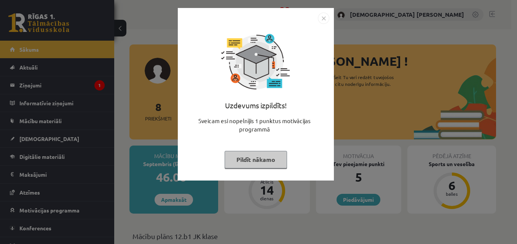
click at [324, 20] on img "Close" at bounding box center [323, 18] width 11 height 11
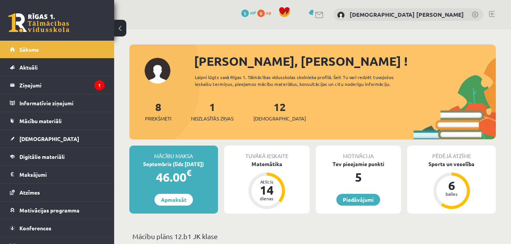
click at [324, 14] on link at bounding box center [319, 15] width 9 height 6
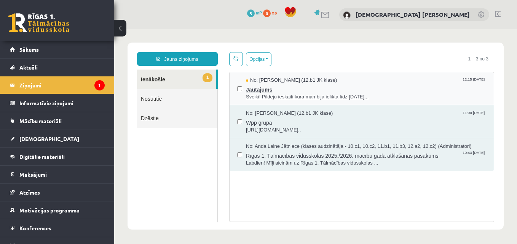
click at [418, 91] on span "Jautajums" at bounding box center [366, 89] width 240 height 10
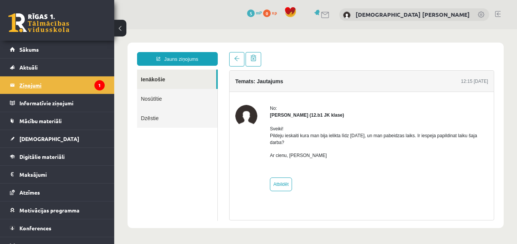
click at [97, 82] on icon "1" at bounding box center [99, 85] width 10 height 10
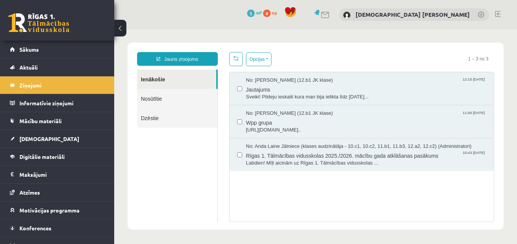
click at [139, 99] on link "Nosūtītie" at bounding box center [177, 98] width 80 height 19
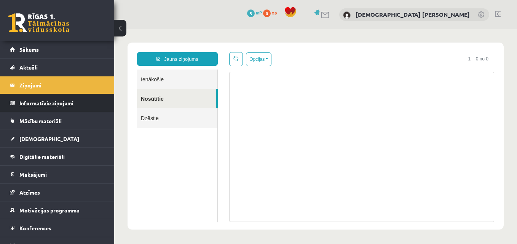
click at [85, 99] on legend "Informatīvie ziņojumi 0" at bounding box center [61, 103] width 85 height 18
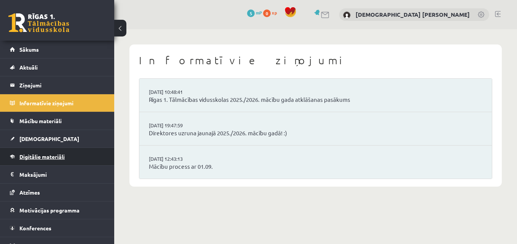
click at [54, 163] on link "Digitālie materiāli" at bounding box center [57, 157] width 95 height 18
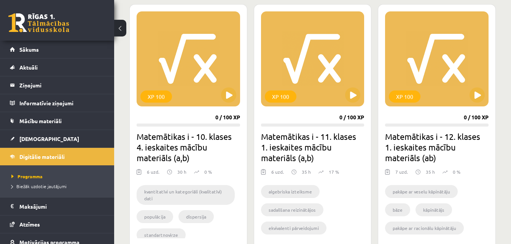
scroll to position [213, 0]
click at [354, 96] on button at bounding box center [352, 94] width 15 height 15
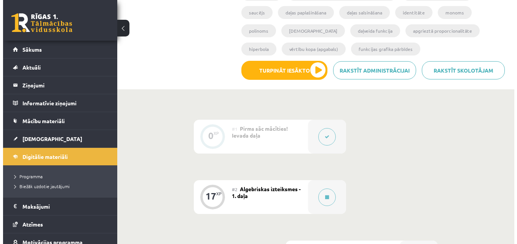
scroll to position [206, 0]
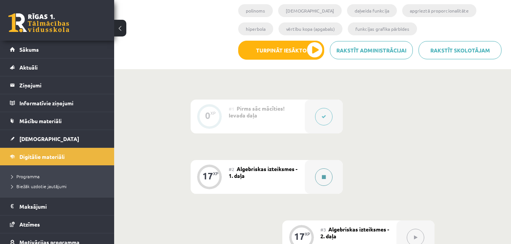
click at [323, 176] on icon at bounding box center [324, 177] width 4 height 5
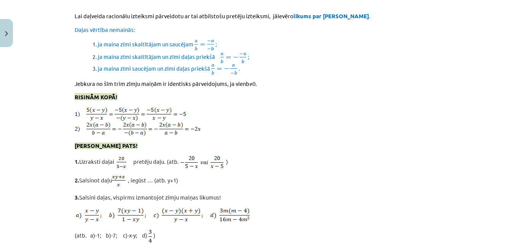
scroll to position [6659, 0]
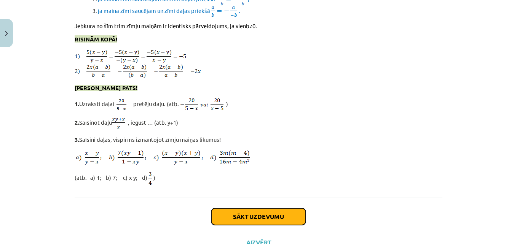
click at [279, 209] on button "Sākt uzdevumu" at bounding box center [258, 217] width 94 height 17
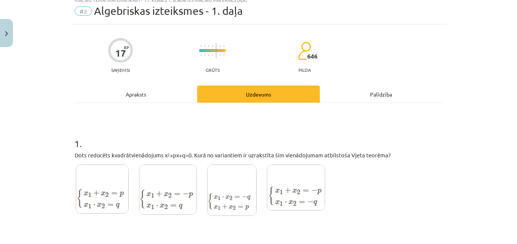
scroll to position [27, 0]
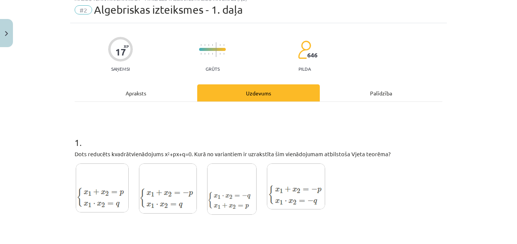
click at [161, 198] on img at bounding box center [168, 189] width 58 height 50
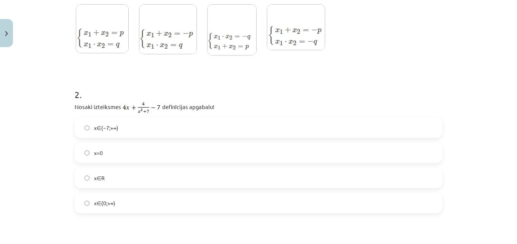
scroll to position [188, 0]
click at [122, 149] on label "x=0" at bounding box center [258, 152] width 366 height 19
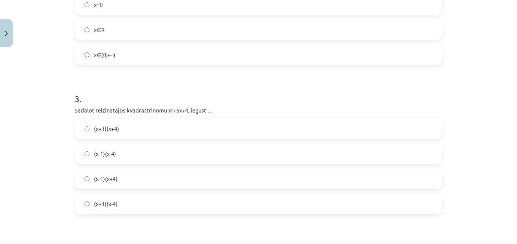
scroll to position [340, 0]
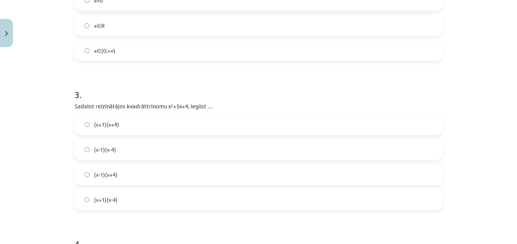
click at [102, 129] on span "(x+1)(x+4)" at bounding box center [106, 125] width 25 height 8
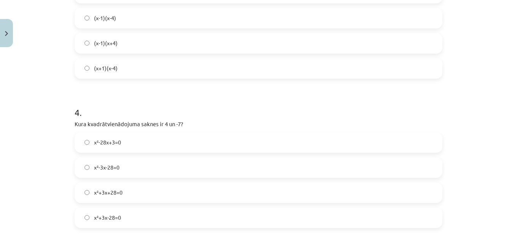
scroll to position [479, 0]
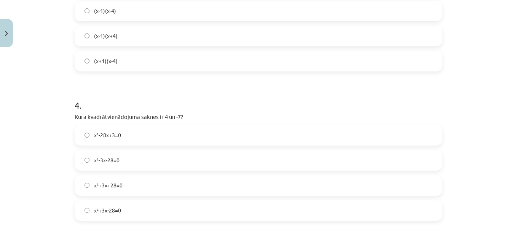
click at [94, 209] on span "x²+3x-28=0" at bounding box center [107, 211] width 27 height 8
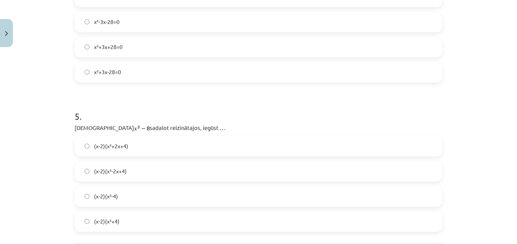
scroll to position [616, 0]
click at [127, 150] on label "(x-2)(x²+2x+4)" at bounding box center [258, 147] width 366 height 19
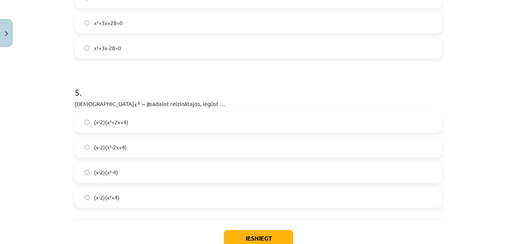
scroll to position [650, 0]
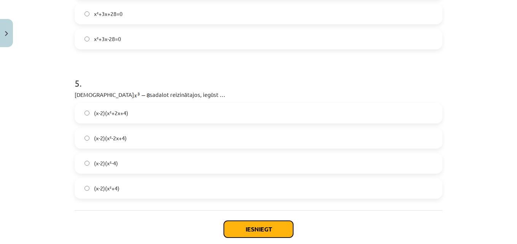
click at [252, 235] on button "Iesniegt" at bounding box center [258, 229] width 69 height 17
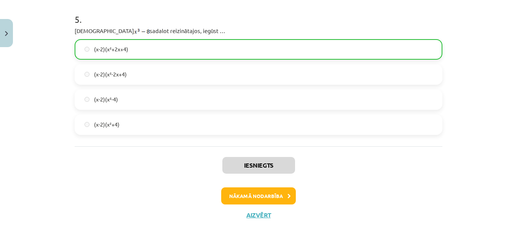
scroll to position [718, 0]
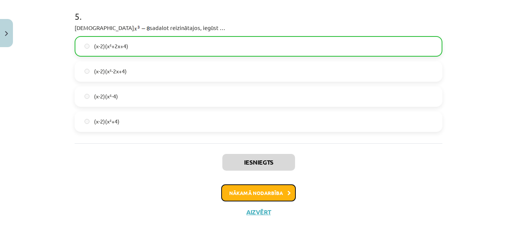
click at [252, 188] on button "Nākamā nodarbība" at bounding box center [258, 194] width 75 height 18
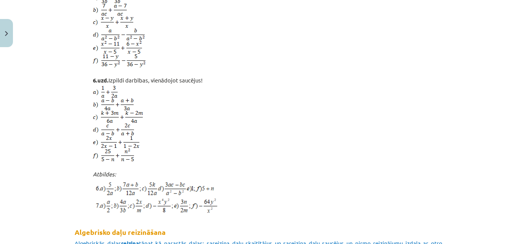
scroll to position [710, 0]
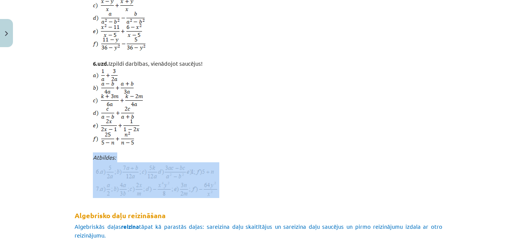
drag, startPoint x: 48, startPoint y: 170, endPoint x: 43, endPoint y: 198, distance: 27.9
click at [43, 195] on div "Mācību tēma: Matemātikas i - 11. klases 1. ieskaites mācību materiāls (a,b) #3 …" at bounding box center [258, 122] width 517 height 244
drag, startPoint x: 43, startPoint y: 198, endPoint x: 43, endPoint y: 190, distance: 7.6
click at [43, 190] on div "Mācību tēma: Matemātikas i - 11. klases 1. ieskaites mācību materiāls (a,b) #3 …" at bounding box center [258, 122] width 517 height 244
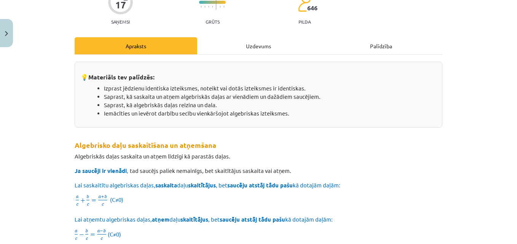
click at [43, 190] on div "Mācību tēma: Matemātikas i - 11. klases 1. ieskaites mācību materiāls (a,b) #3 …" at bounding box center [258, 122] width 517 height 244
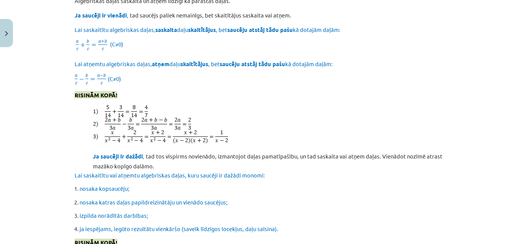
scroll to position [231, 0]
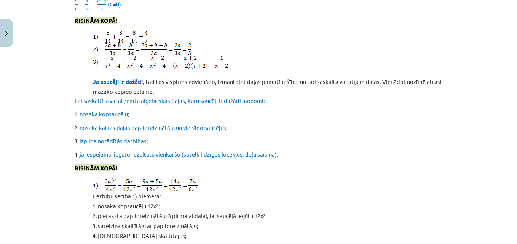
click at [43, 188] on div "Mācību tēma: Matemātikas i - 11. klases 1. ieskaites mācību materiāls (a,b) #3 …" at bounding box center [258, 122] width 517 height 244
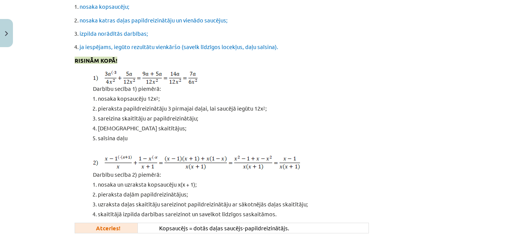
scroll to position [430, 0]
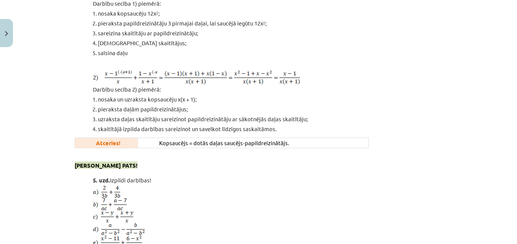
click at [43, 188] on div "Mācību tēma: Matemātikas i - 11. klases 1. ieskaites mācību materiāls (a,b) #3 …" at bounding box center [258, 122] width 517 height 244
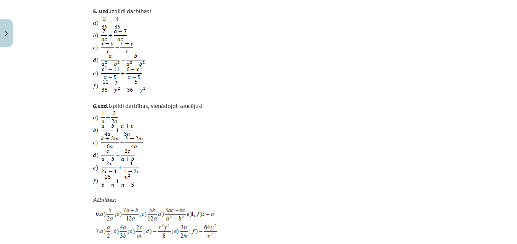
scroll to position [667, 0]
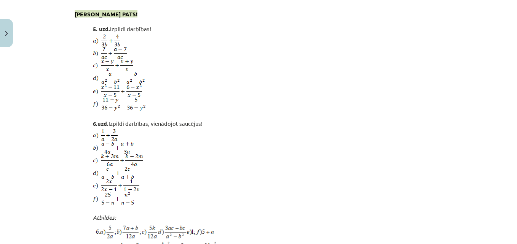
scroll to position [652, 0]
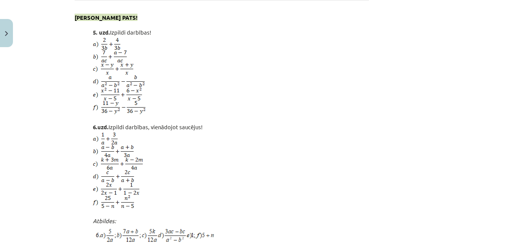
click at [44, 204] on div "Mācību tēma: Matemātikas i - 11. klases 1. ieskaites mācību materiāls (a,b) #3 …" at bounding box center [258, 122] width 517 height 244
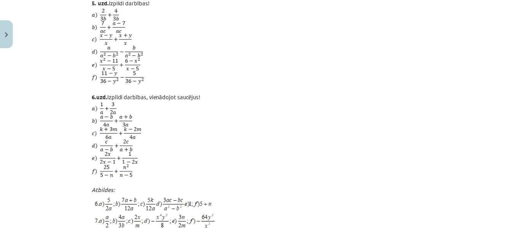
scroll to position [679, 0]
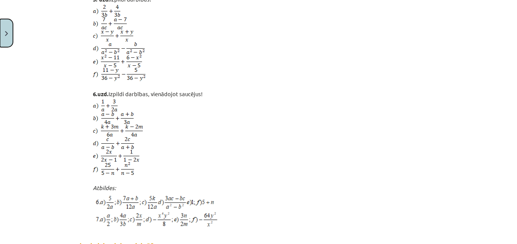
click at [8, 37] on button "Close" at bounding box center [6, 33] width 13 height 28
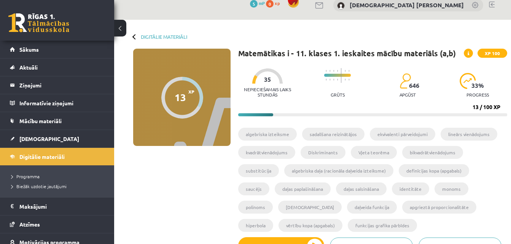
scroll to position [9, 0]
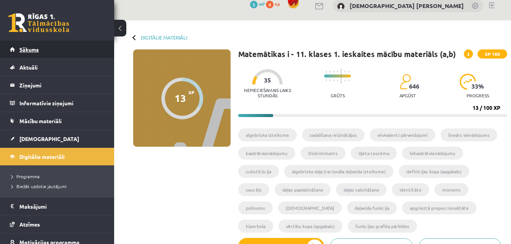
click at [72, 50] on link "Sākums" at bounding box center [57, 50] width 95 height 18
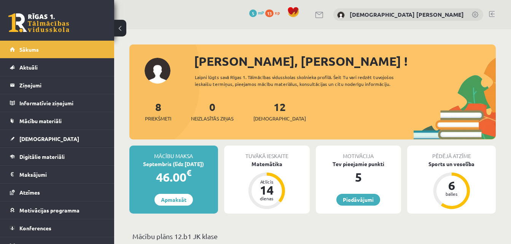
click at [492, 14] on link at bounding box center [492, 14] width 6 height 6
